Goal: Check status: Check status

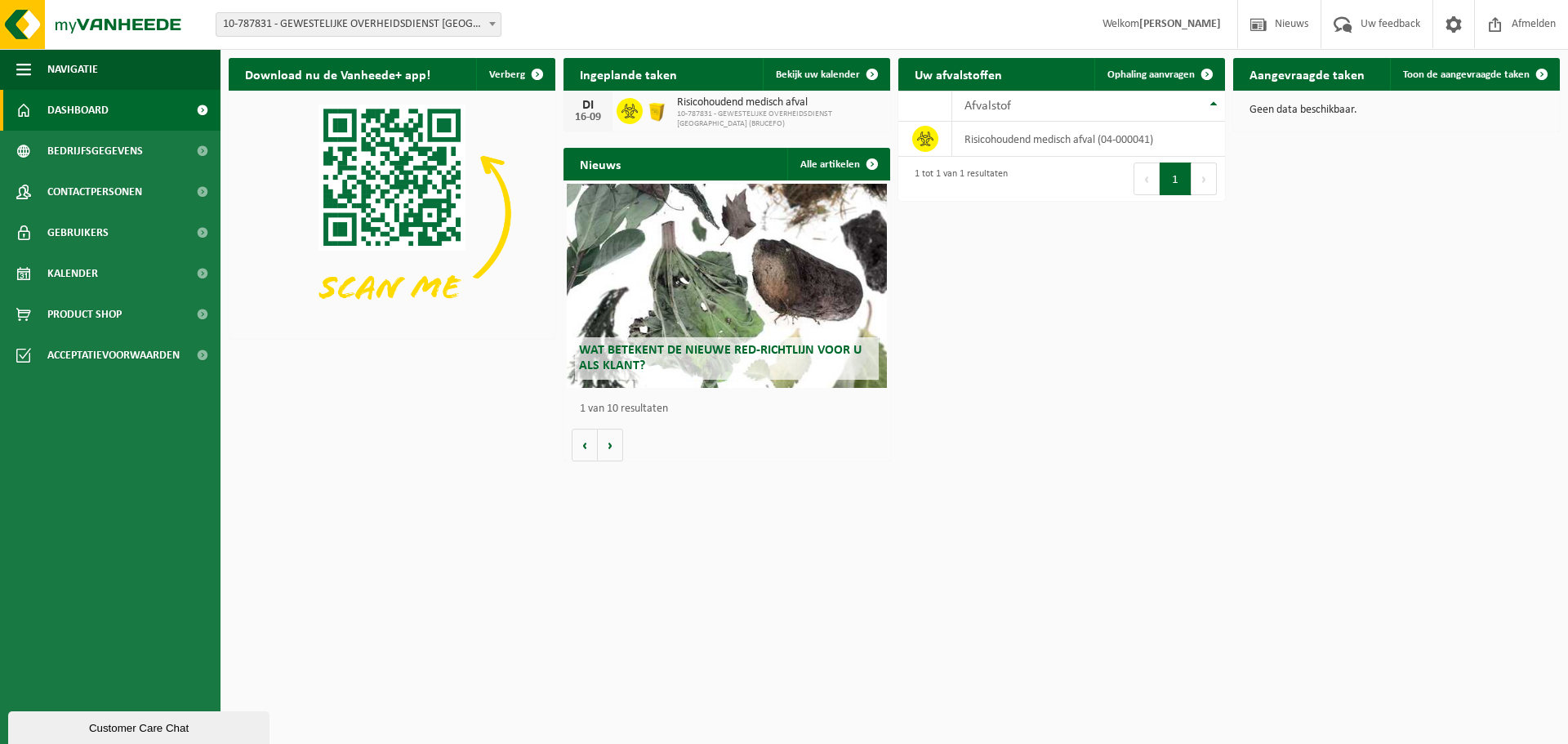
click at [657, 74] on h2 "Ingeplande taken" at bounding box center [629, 74] width 130 height 32
click at [869, 69] on span at bounding box center [872, 74] width 33 height 33
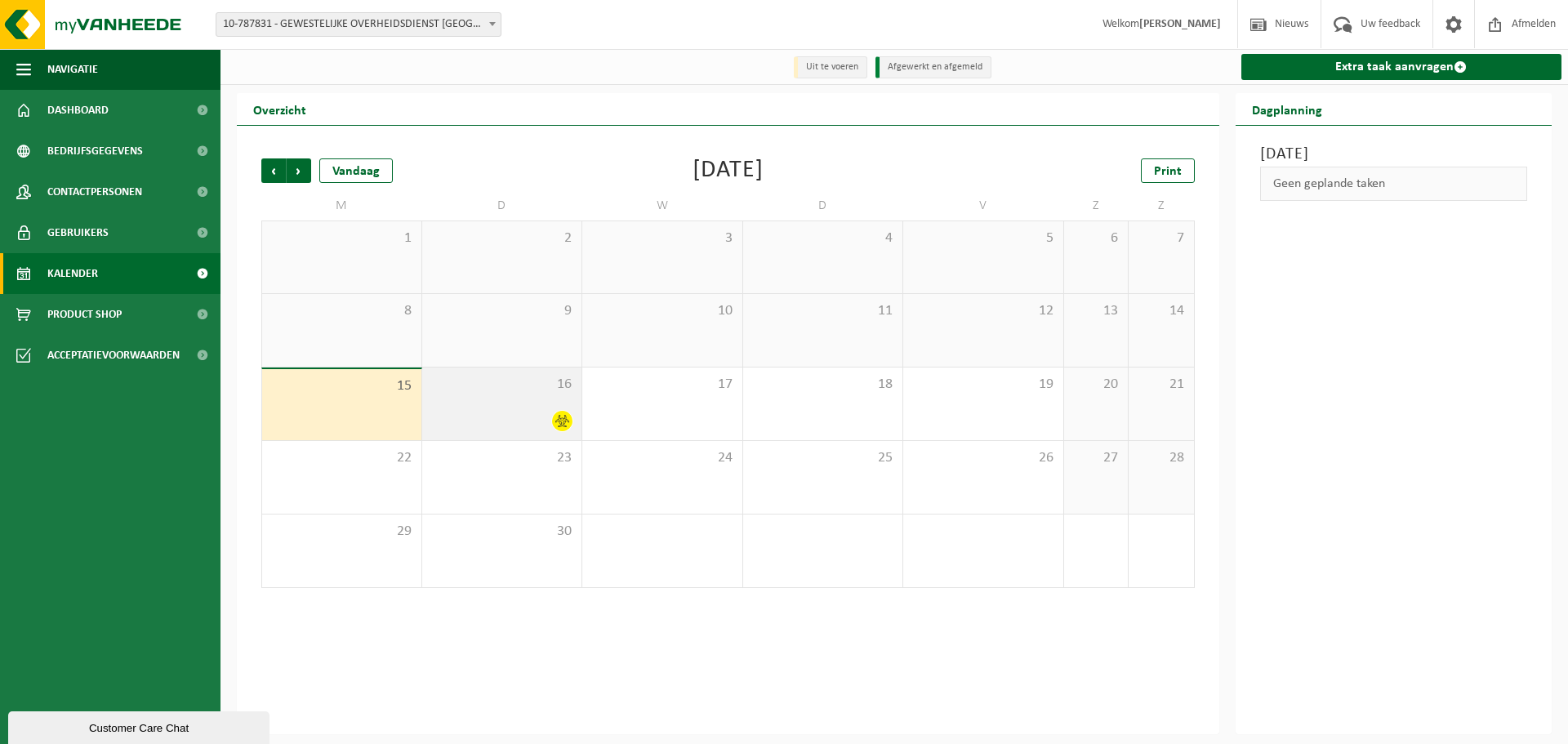
click at [520, 415] on div at bounding box center [502, 421] width 144 height 22
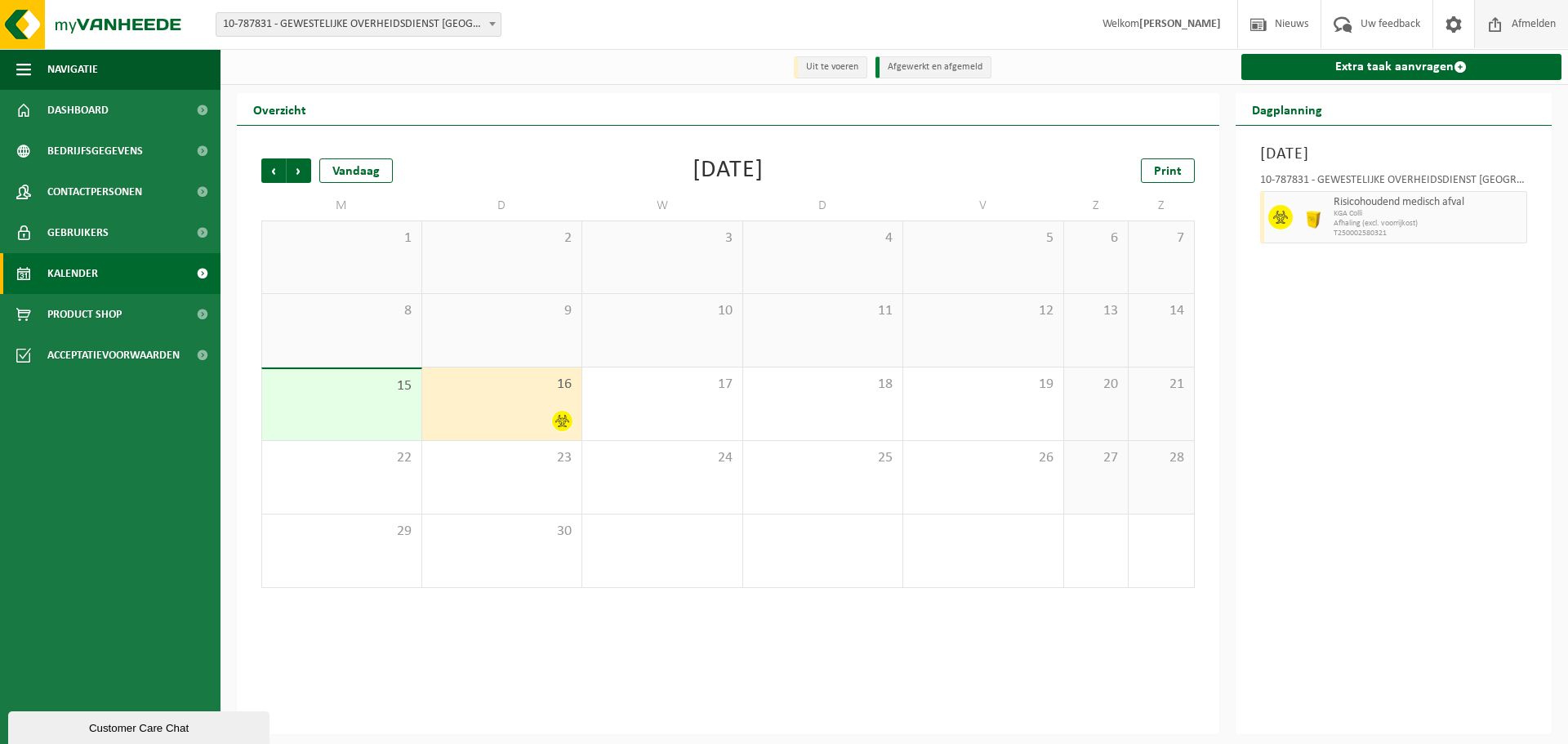
click at [1518, 20] on span "Afmelden" at bounding box center [1534, 24] width 52 height 48
